Goal: Book appointment/travel/reservation

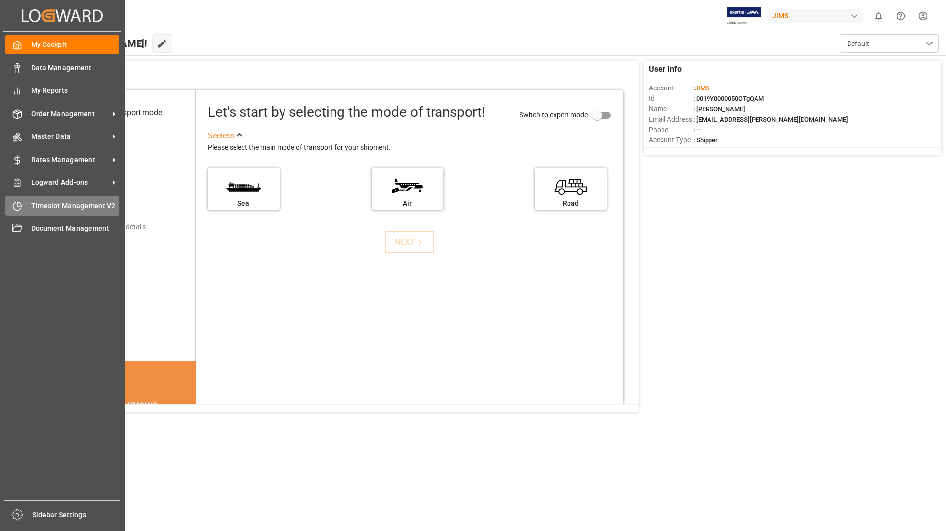
click at [31, 207] on span "Timeslot Management V2" at bounding box center [75, 206] width 89 height 10
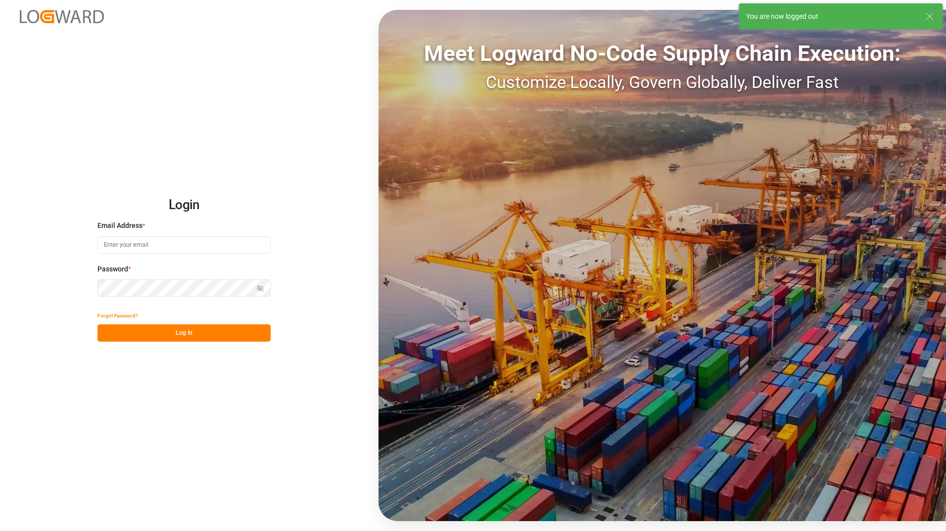
click at [136, 239] on input at bounding box center [183, 244] width 173 height 17
type input "[EMAIL_ADDRESS][PERSON_NAME][DOMAIN_NAME]"
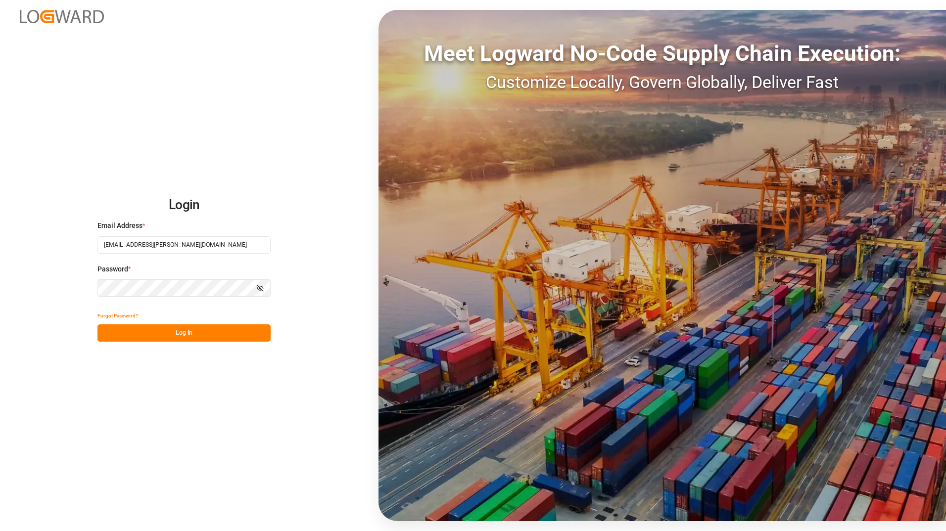
click at [105, 329] on button "Log In" at bounding box center [183, 332] width 173 height 17
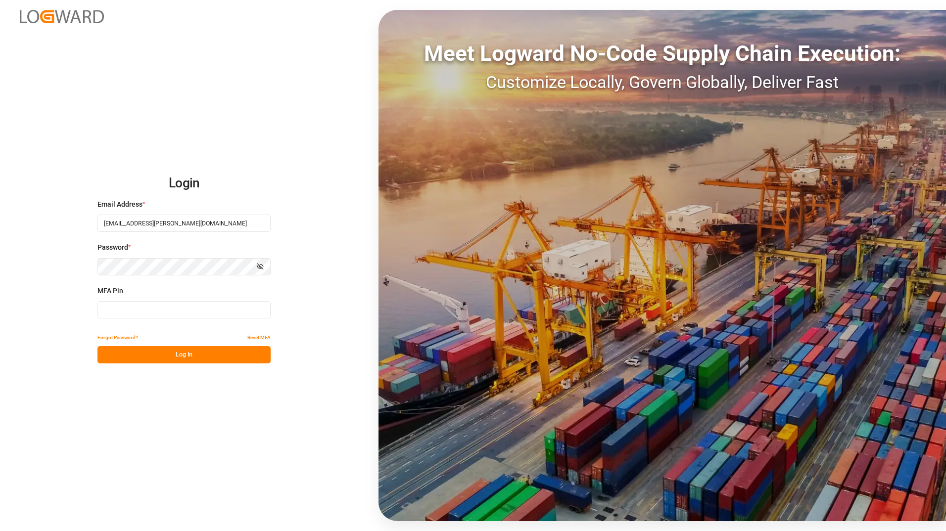
click at [118, 309] on input at bounding box center [183, 309] width 173 height 17
type input "3"
type input "419993"
click at [118, 352] on button "Log In" at bounding box center [183, 354] width 173 height 17
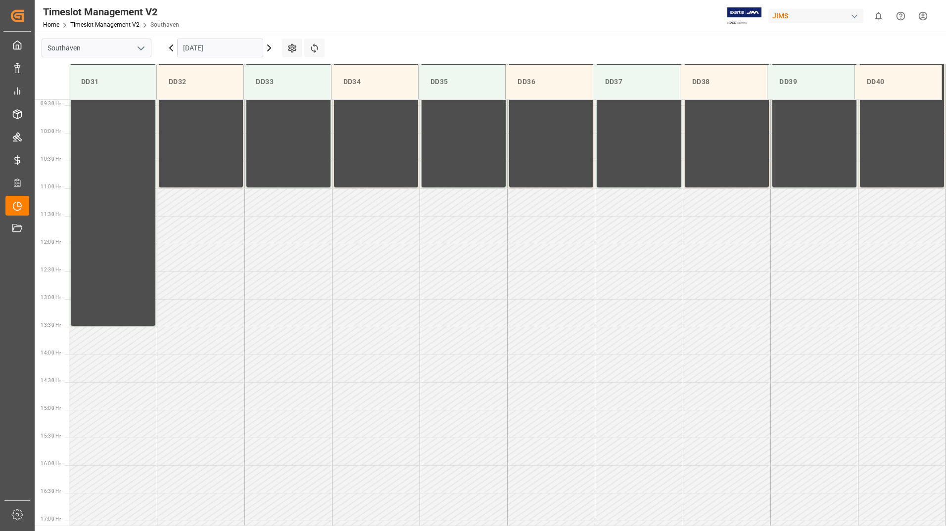
scroll to position [547, 0]
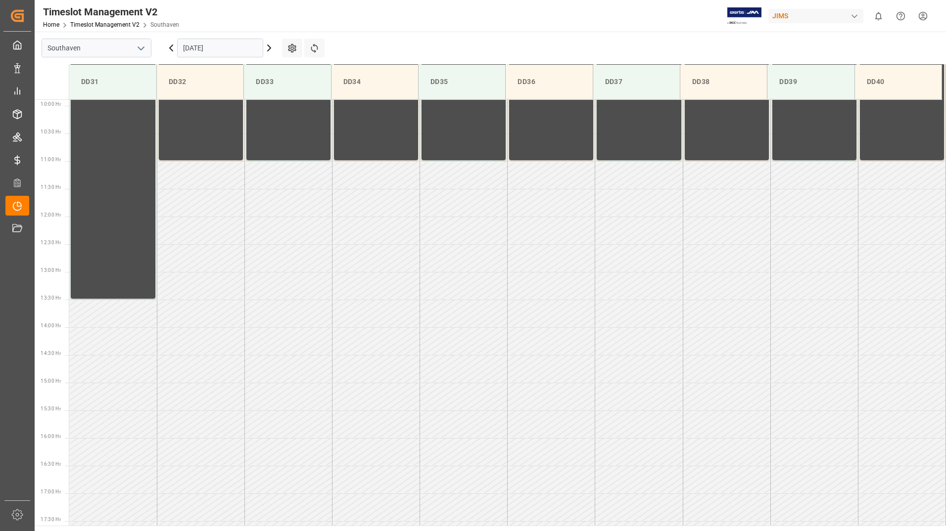
click at [229, 45] on input "[DATE]" at bounding box center [220, 48] width 86 height 19
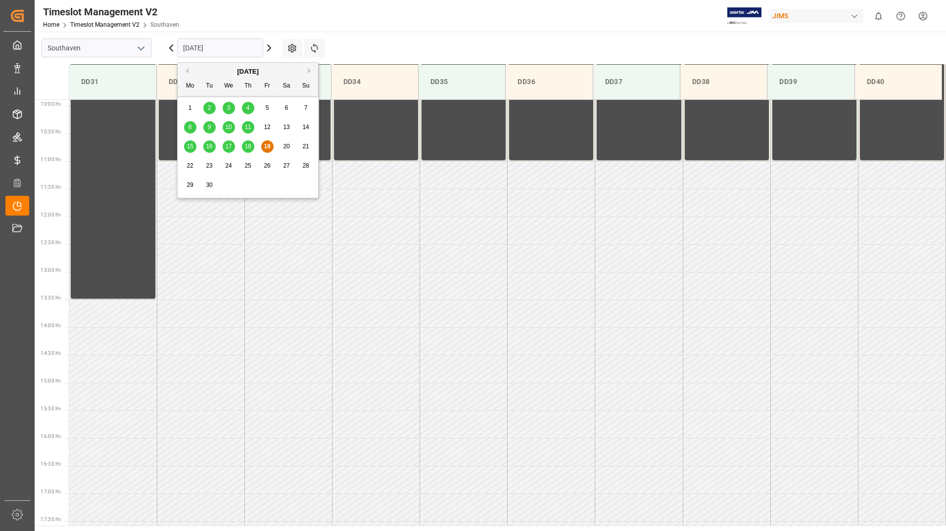
click at [188, 159] on div "22 23 24 25 26 27 28" at bounding box center [248, 165] width 135 height 19
click at [190, 170] on div "22" at bounding box center [190, 166] width 12 height 12
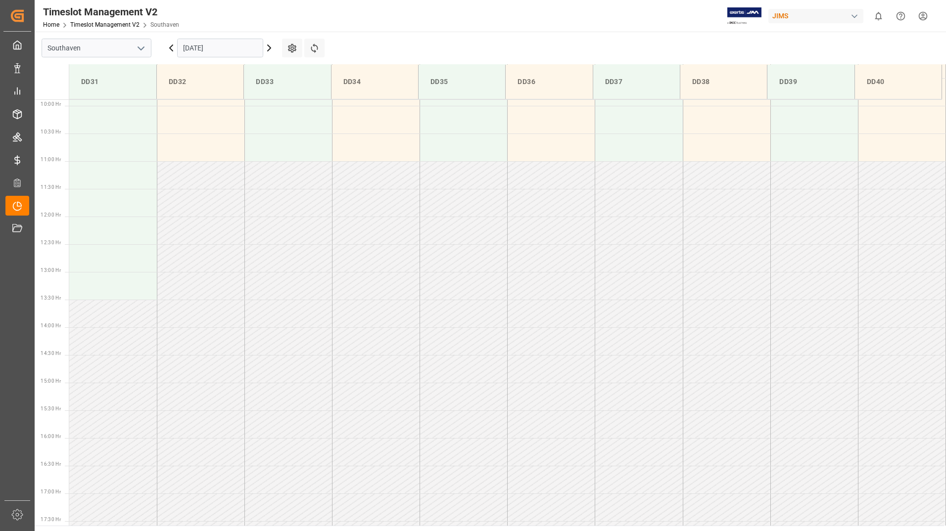
click at [233, 50] on input "[DATE]" at bounding box center [220, 48] width 86 height 19
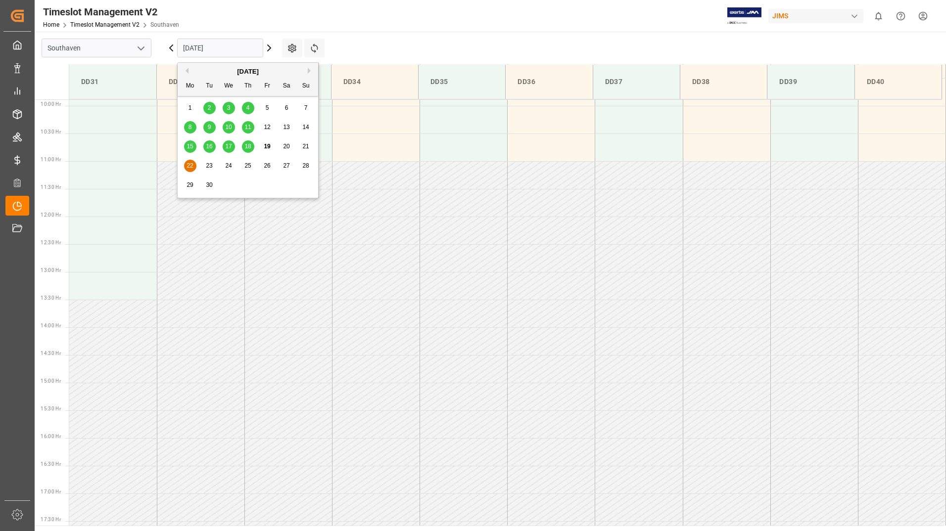
click at [188, 168] on span "22" at bounding box center [189, 165] width 6 height 7
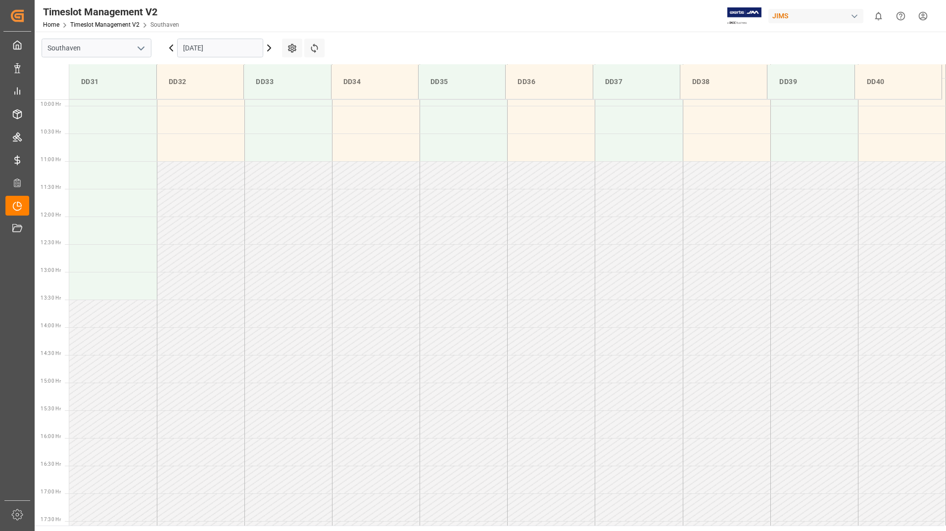
click at [231, 48] on input "[DATE]" at bounding box center [220, 48] width 86 height 19
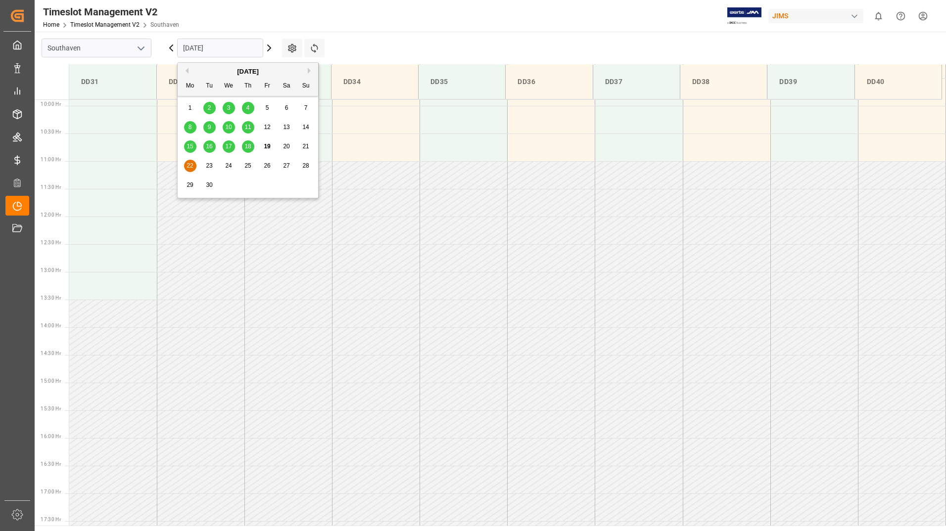
click at [248, 144] on span "18" at bounding box center [247, 146] width 6 height 7
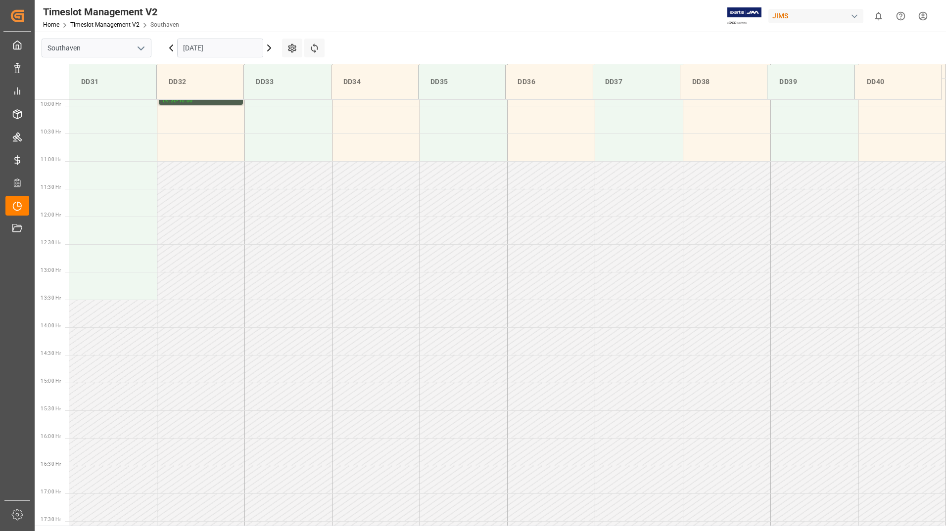
scroll to position [251, 0]
